Goal: Task Accomplishment & Management: Use online tool/utility

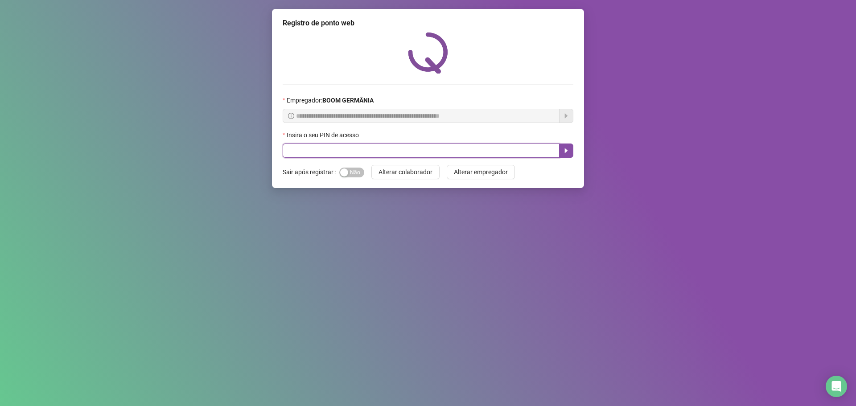
click at [365, 156] on input "text" at bounding box center [421, 150] width 277 height 14
type input "****"
click at [566, 147] on button "button" at bounding box center [566, 150] width 14 height 14
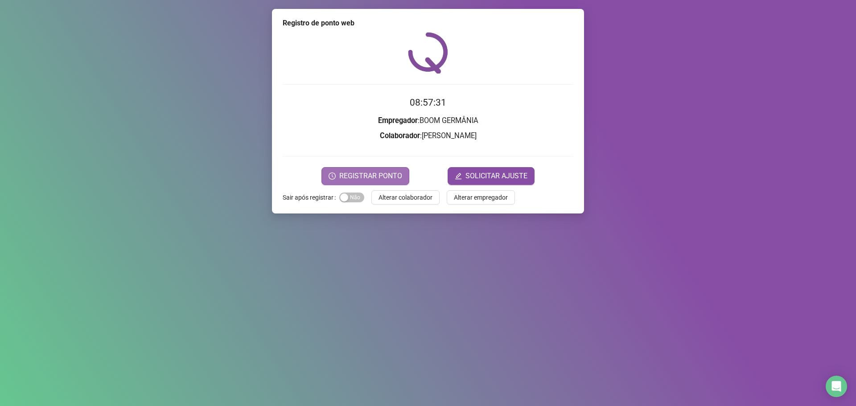
click at [371, 177] on span "REGISTRAR PONTO" at bounding box center [370, 176] width 63 height 11
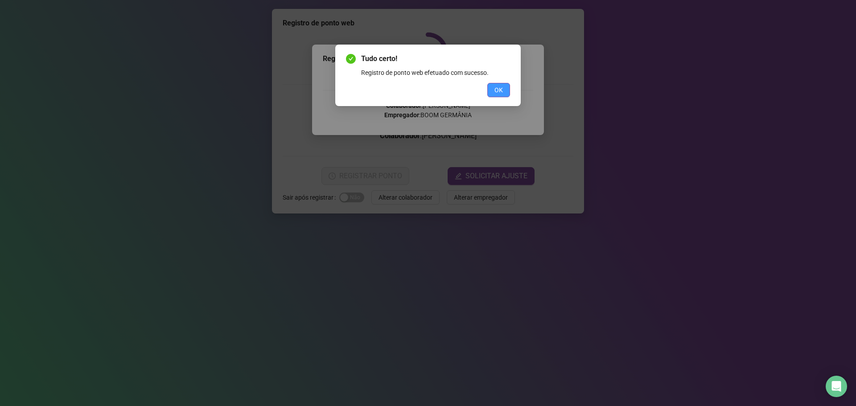
click at [497, 88] on span "OK" at bounding box center [498, 90] width 8 height 10
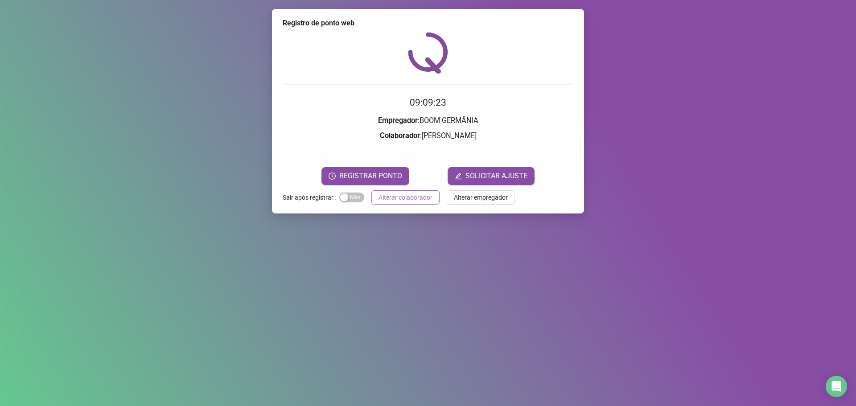
click at [419, 197] on span "Alterar colaborador" at bounding box center [405, 198] width 54 height 10
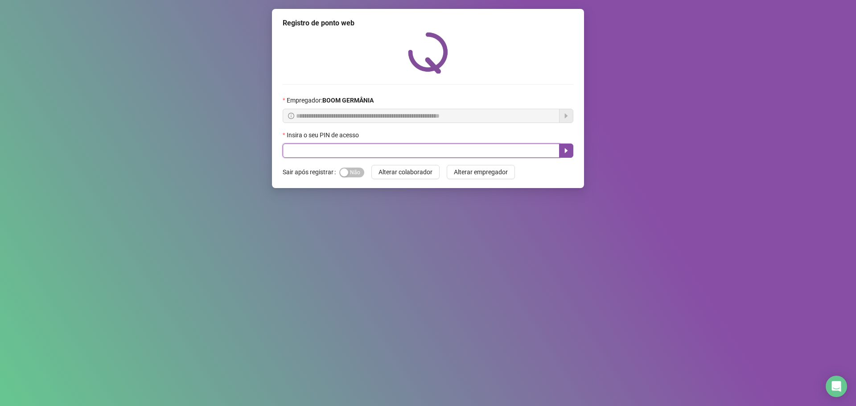
click at [352, 152] on input "text" at bounding box center [421, 150] width 277 height 14
type input "****"
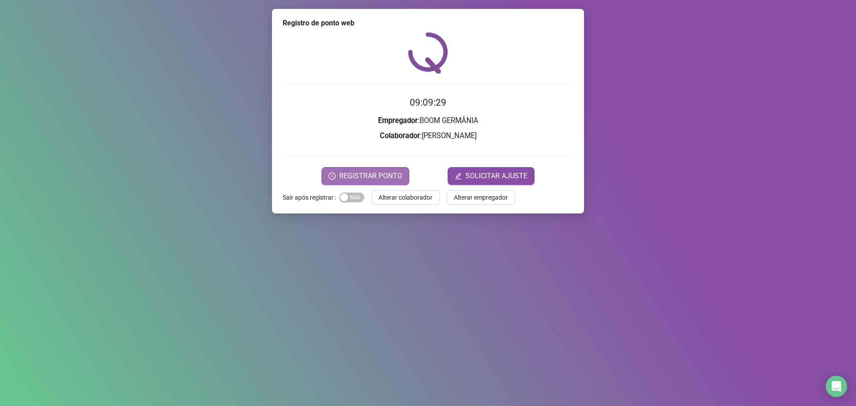
click at [382, 178] on span "REGISTRAR PONTO" at bounding box center [370, 176] width 63 height 11
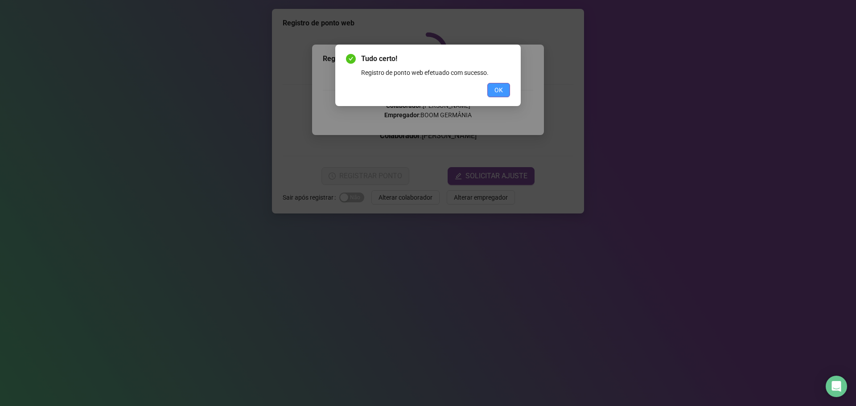
click at [494, 91] on button "OK" at bounding box center [498, 90] width 23 height 14
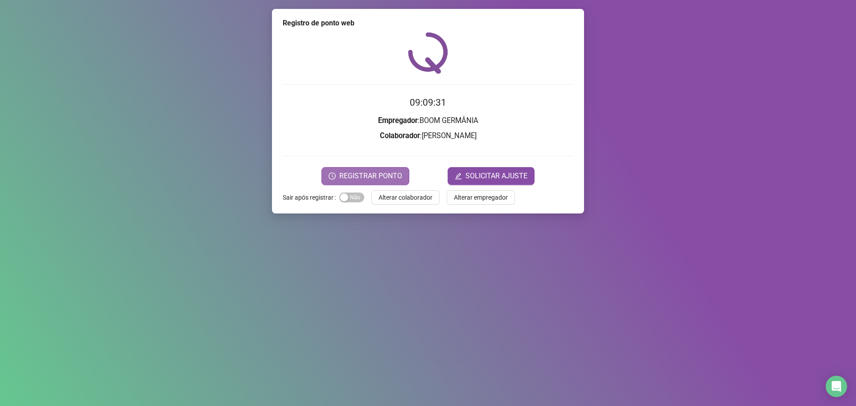
click at [380, 175] on span "REGISTRAR PONTO" at bounding box center [370, 176] width 63 height 11
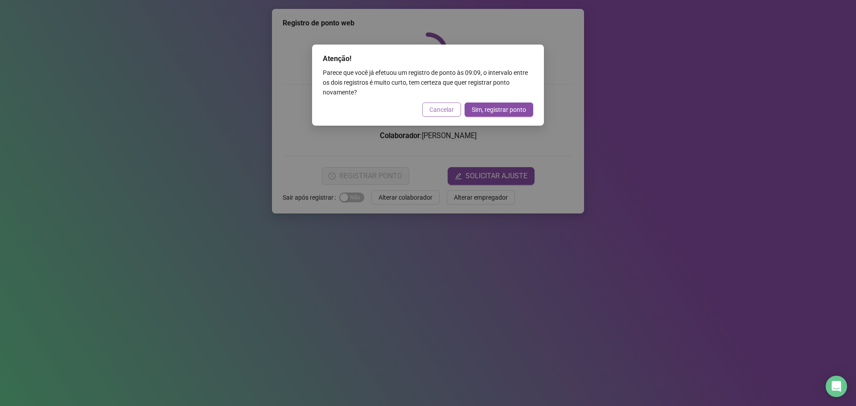
click at [439, 103] on button "Cancelar" at bounding box center [441, 109] width 39 height 14
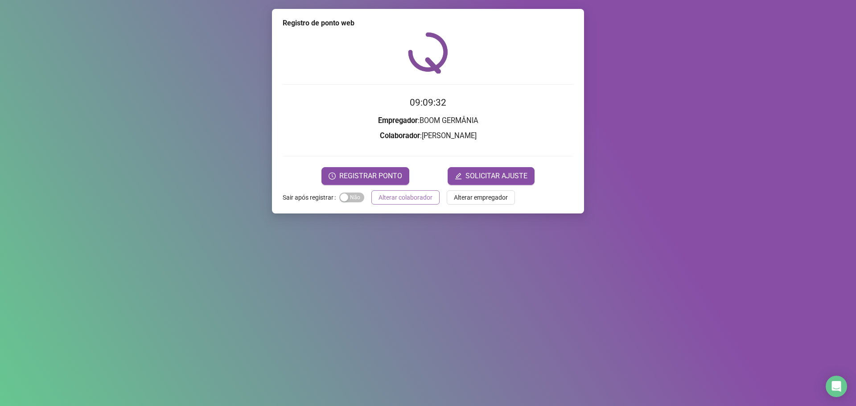
click at [412, 197] on span "Alterar colaborador" at bounding box center [405, 198] width 54 height 10
